Goal: Navigation & Orientation: Find specific page/section

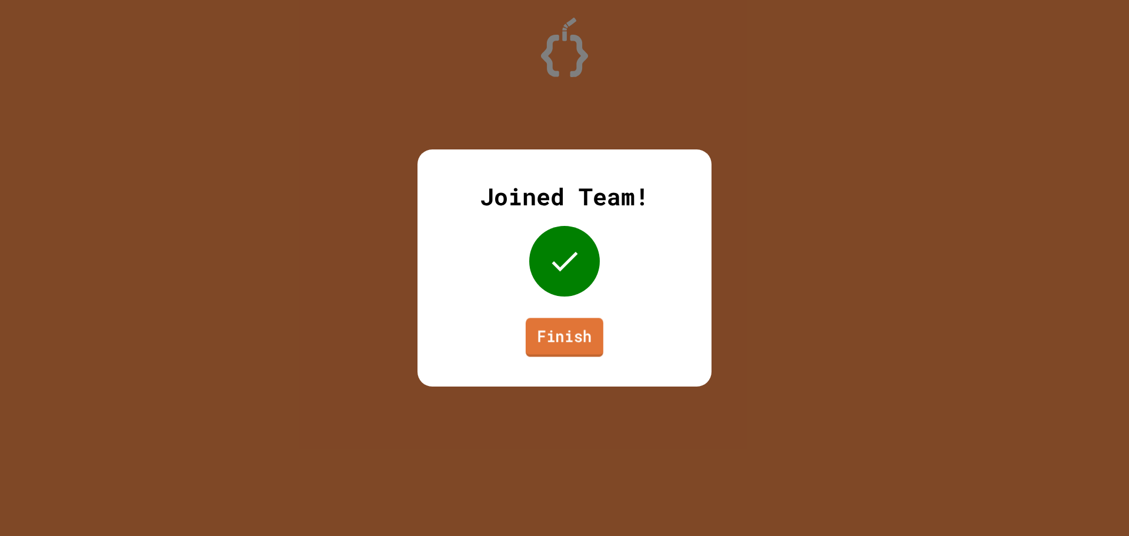
click at [564, 347] on link "Finish" at bounding box center [565, 336] width 78 height 39
